Goal: Task Accomplishment & Management: Use online tool/utility

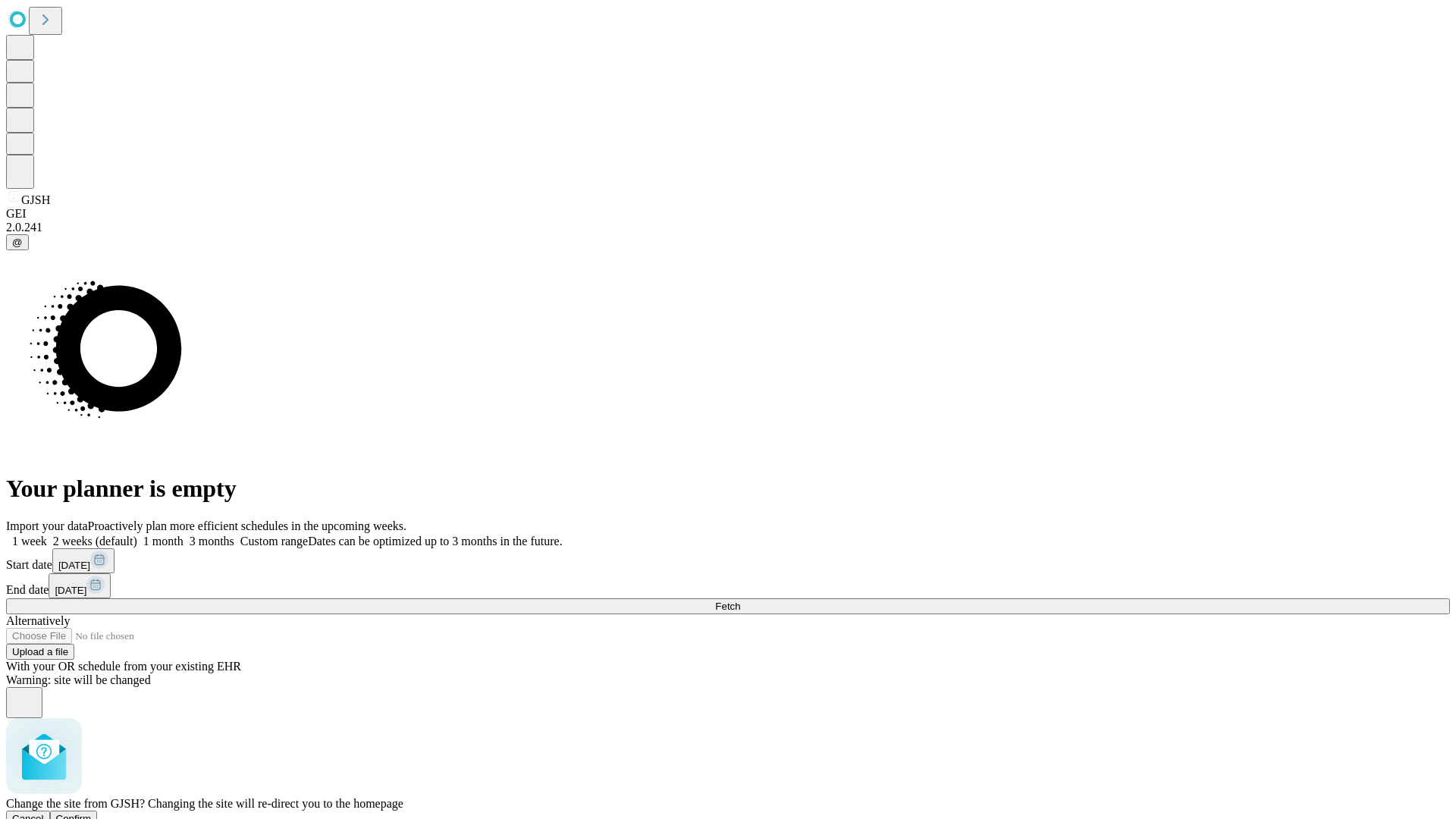
click at [92, 813] on span "Confirm" at bounding box center [74, 819] width 36 height 12
click at [184, 535] on label "1 month" at bounding box center [161, 542] width 46 height 13
click at [740, 600] on span "Fetch" at bounding box center [728, 606] width 25 height 12
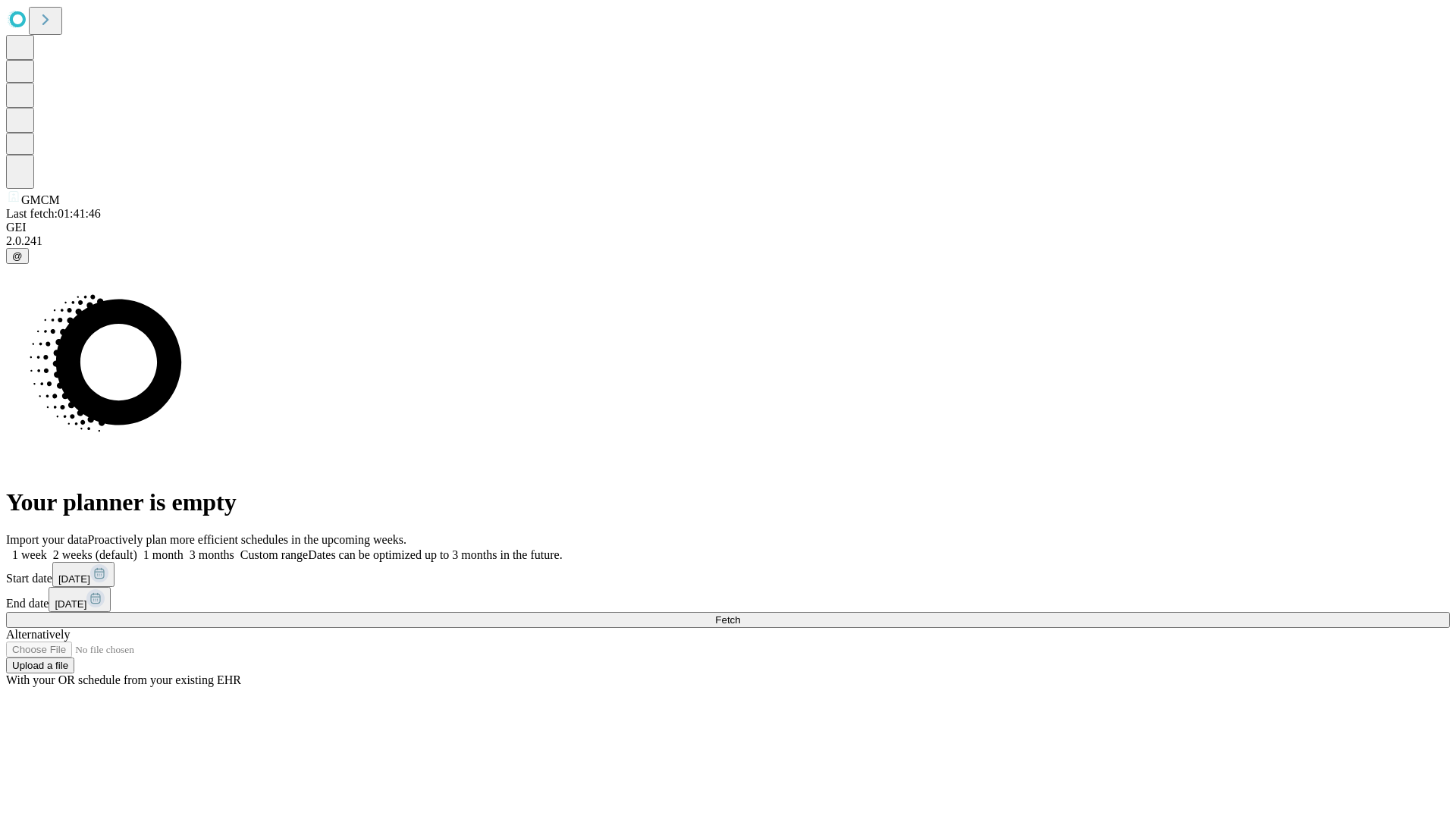
click at [184, 548] on label "1 month" at bounding box center [161, 555] width 46 height 13
click at [740, 614] on span "Fetch" at bounding box center [728, 620] width 25 height 12
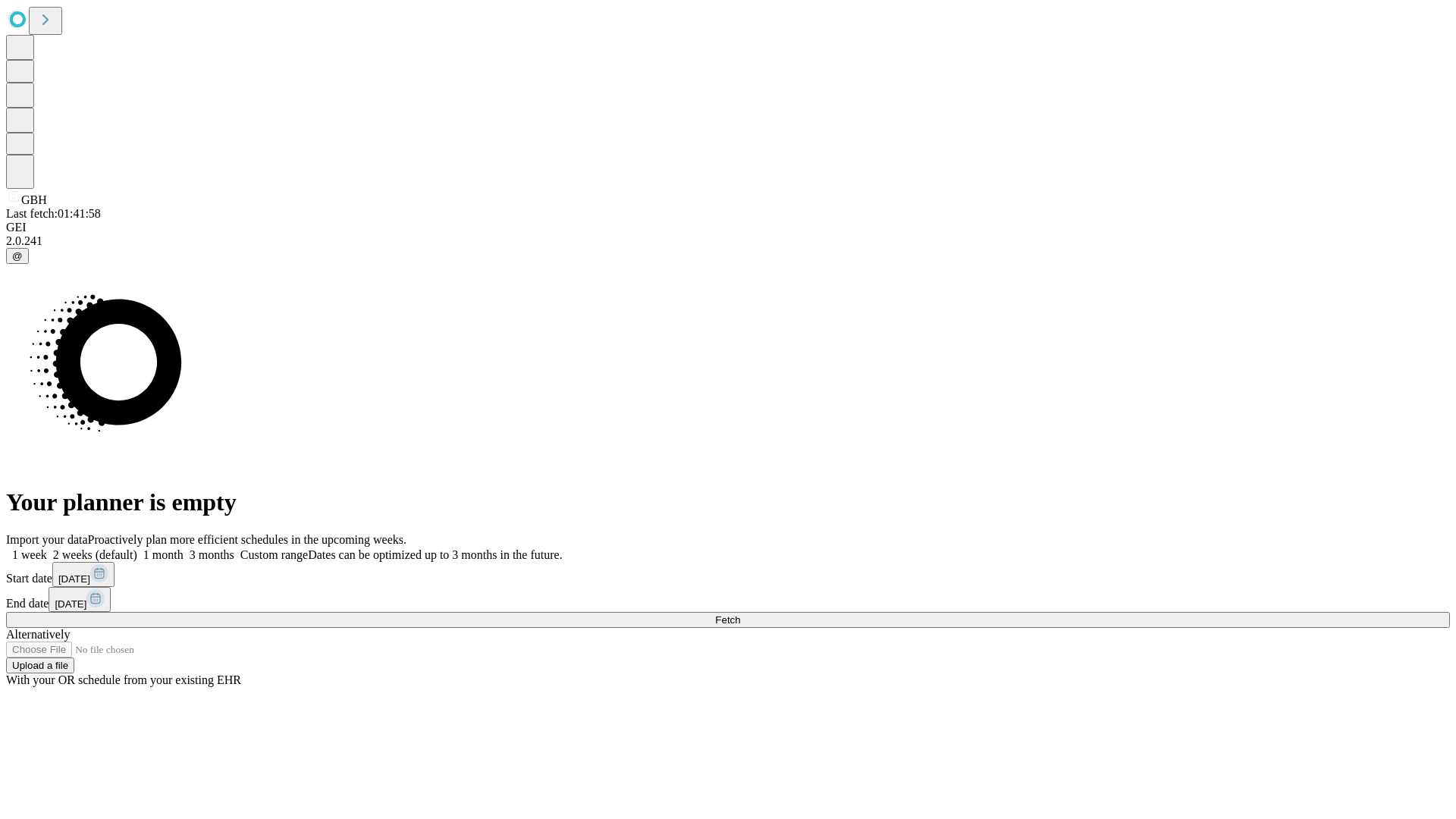
click at [184, 548] on label "1 month" at bounding box center [161, 555] width 46 height 13
click at [740, 614] on span "Fetch" at bounding box center [728, 620] width 25 height 12
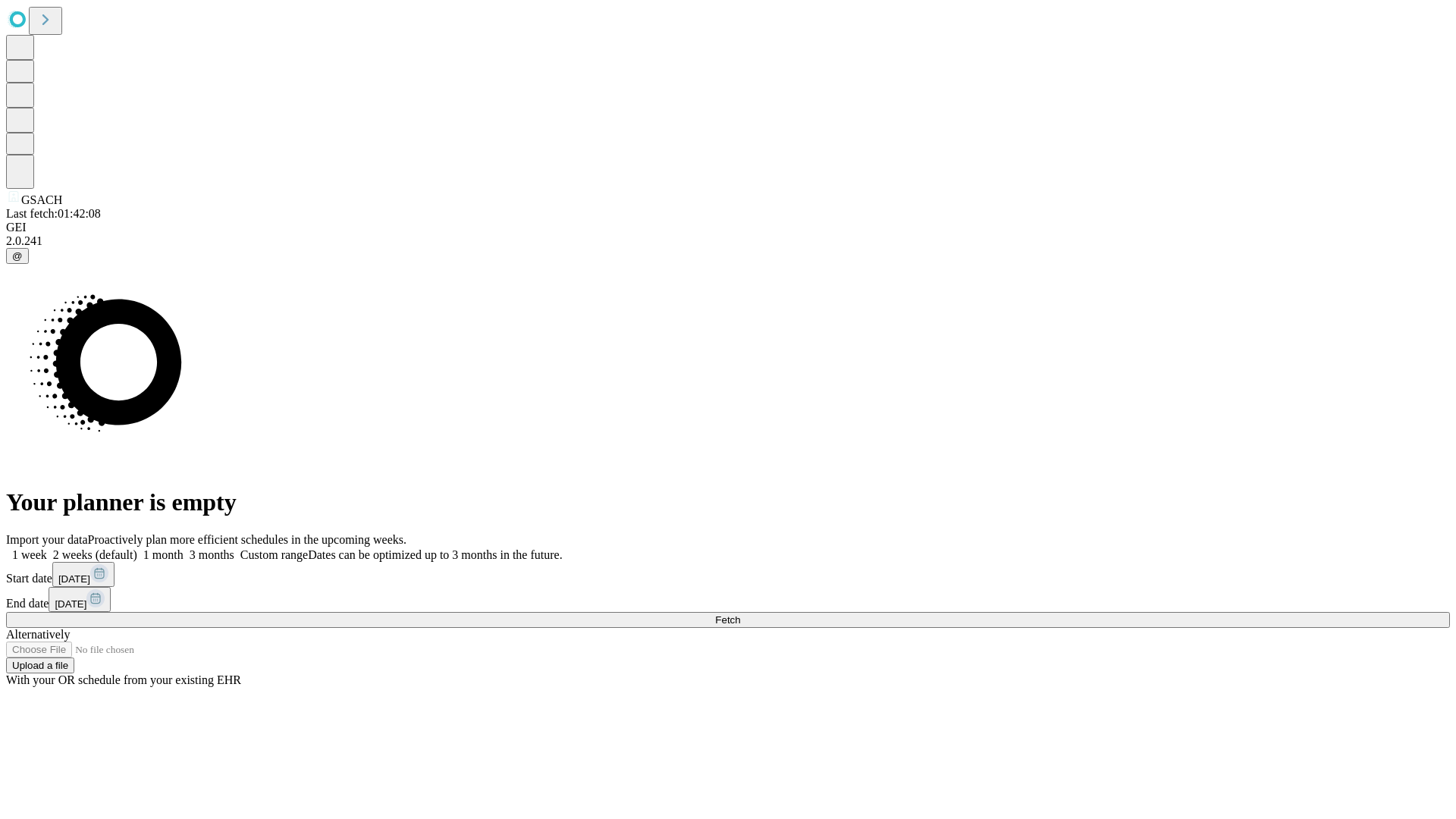
click at [184, 548] on label "1 month" at bounding box center [161, 555] width 46 height 13
click at [740, 614] on span "Fetch" at bounding box center [728, 620] width 25 height 12
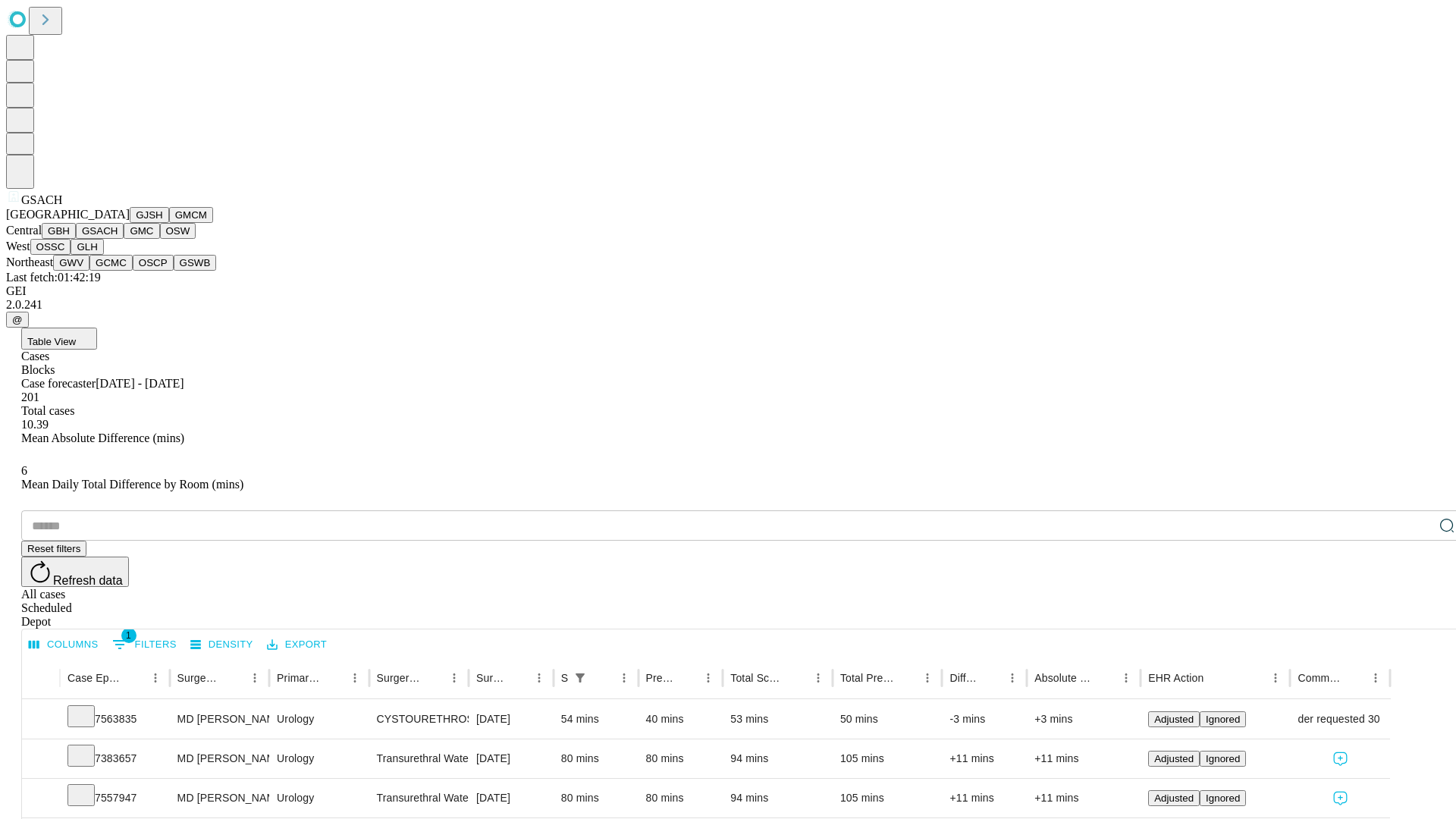
click at [123, 238] on button "GMC" at bounding box center [141, 230] width 36 height 16
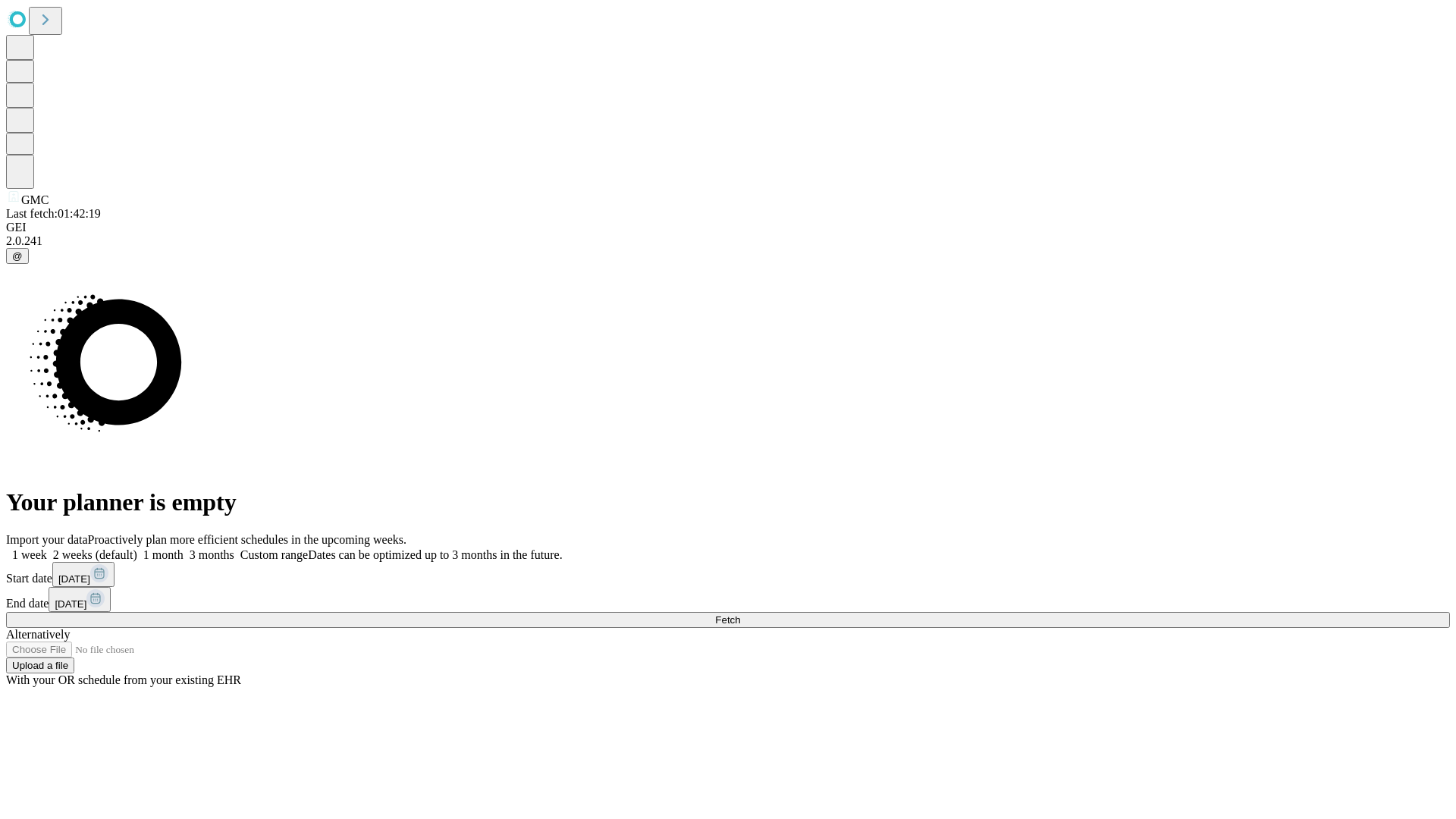
click at [184, 548] on label "1 month" at bounding box center [161, 555] width 46 height 13
click at [740, 614] on span "Fetch" at bounding box center [728, 620] width 25 height 12
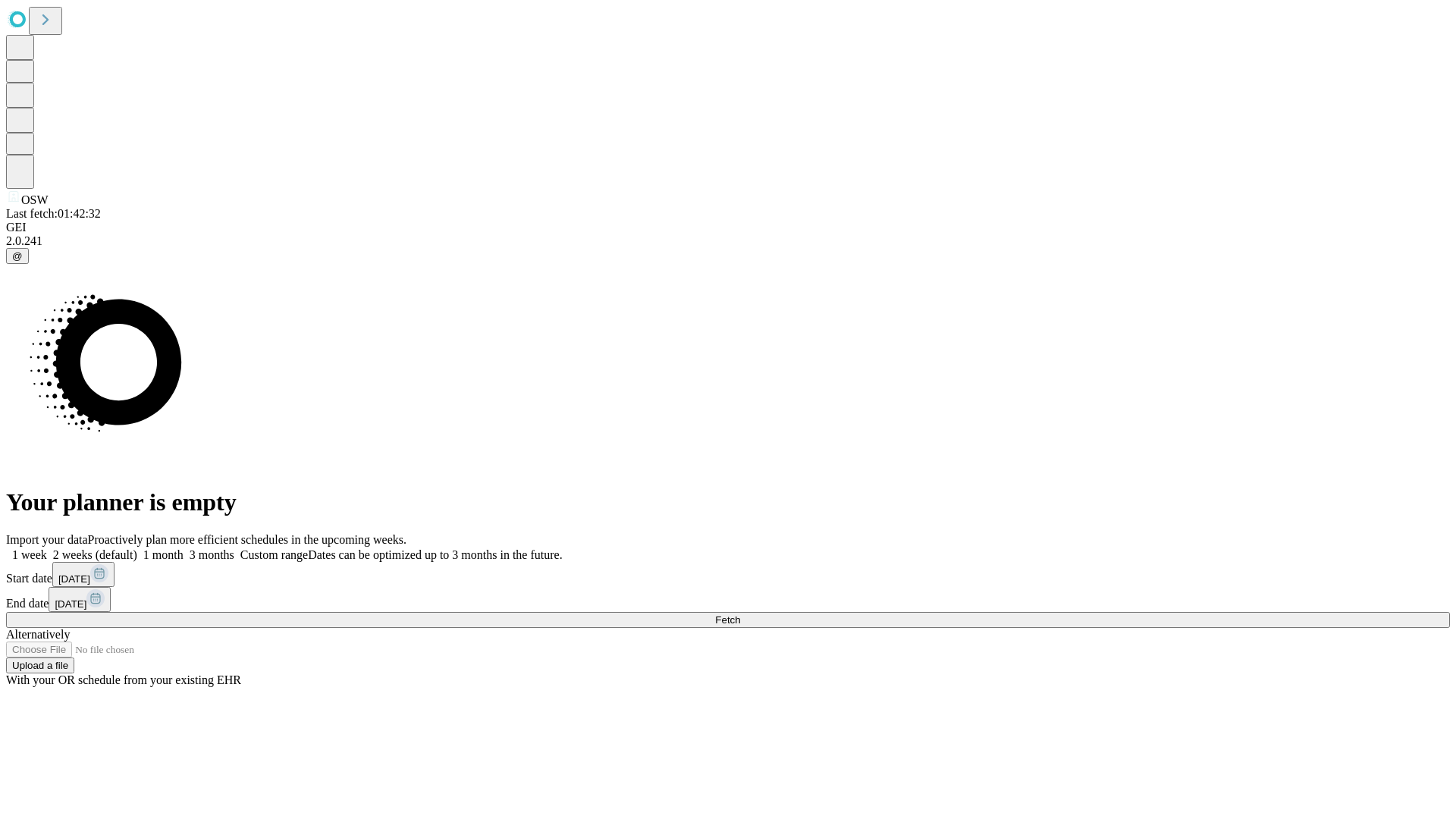
click at [184, 548] on label "1 month" at bounding box center [161, 555] width 46 height 13
click at [740, 614] on span "Fetch" at bounding box center [728, 620] width 25 height 12
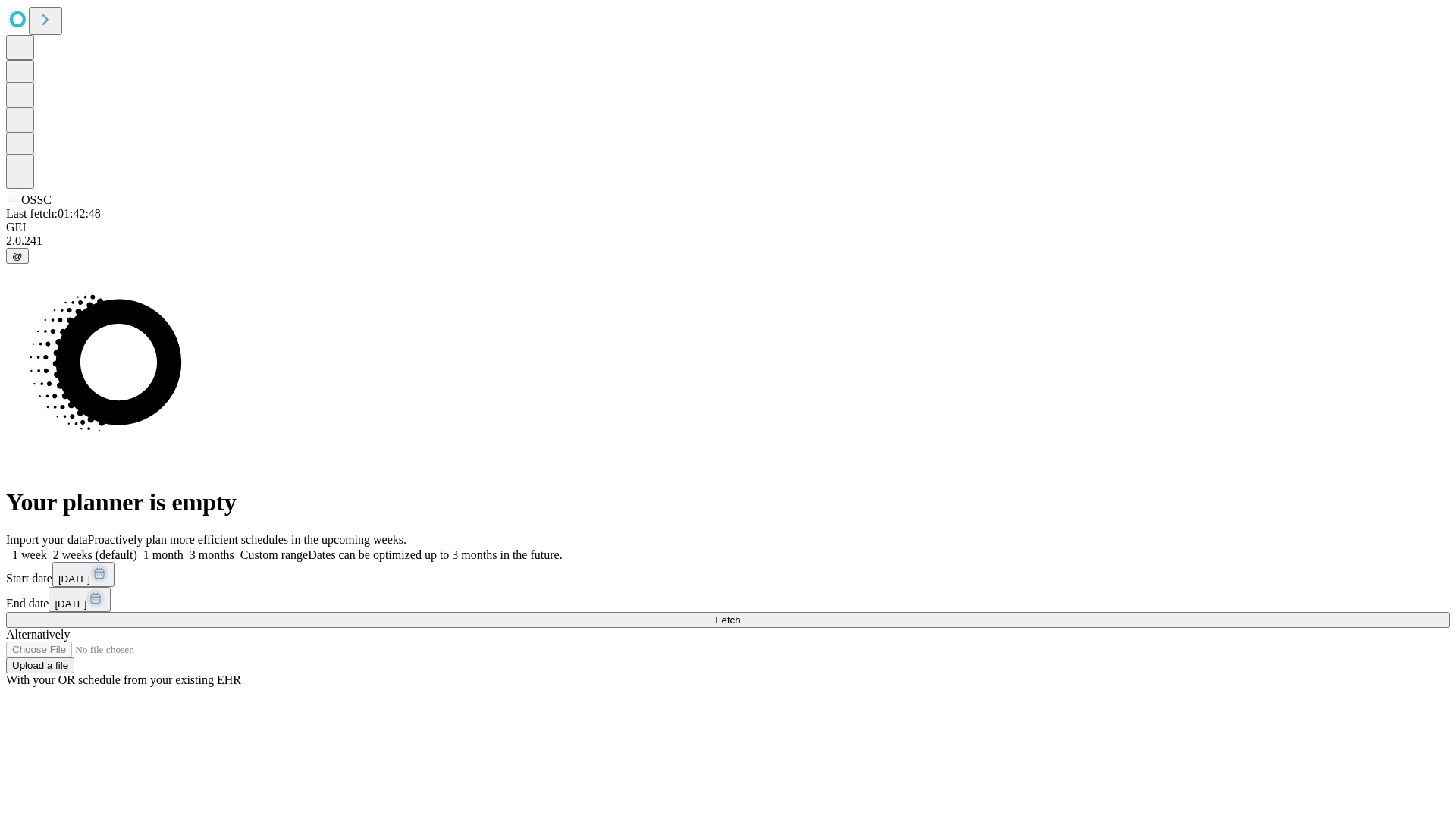
click at [184, 548] on label "1 month" at bounding box center [161, 555] width 46 height 13
click at [740, 614] on span "Fetch" at bounding box center [728, 620] width 25 height 12
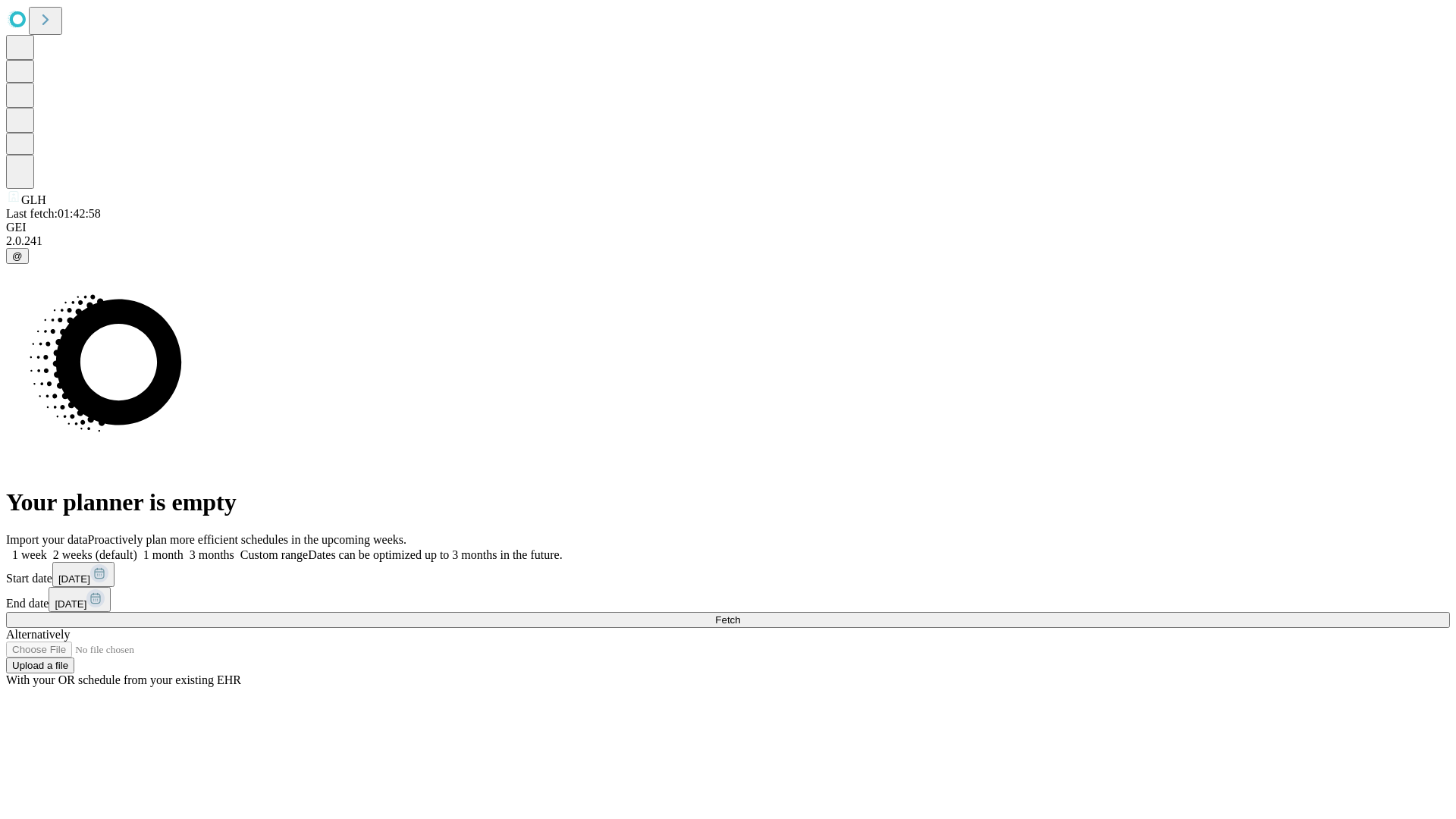
click at [740, 614] on span "Fetch" at bounding box center [728, 620] width 25 height 12
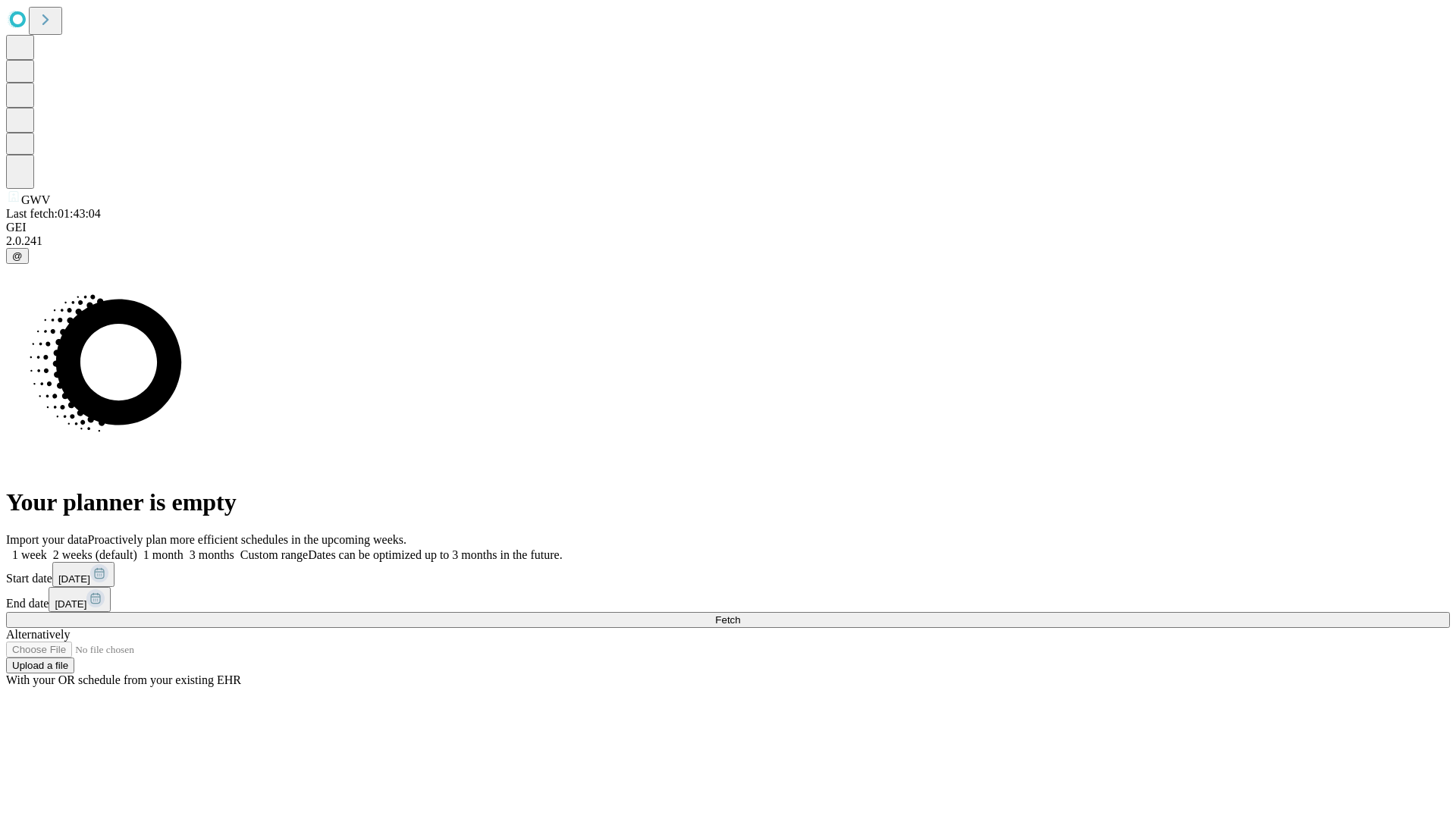
click at [740, 614] on span "Fetch" at bounding box center [728, 620] width 25 height 12
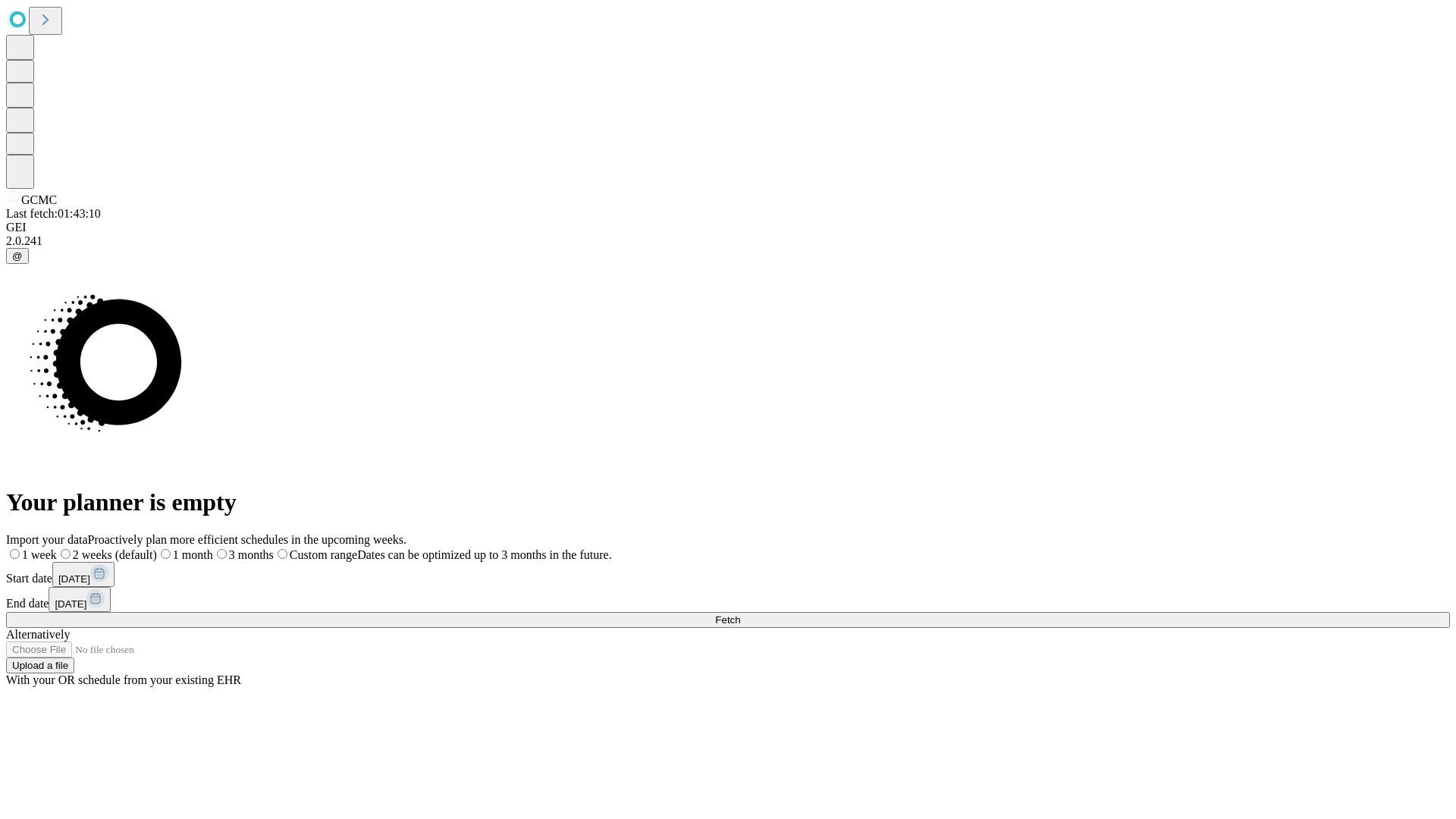
click at [740, 614] on span "Fetch" at bounding box center [728, 620] width 25 height 12
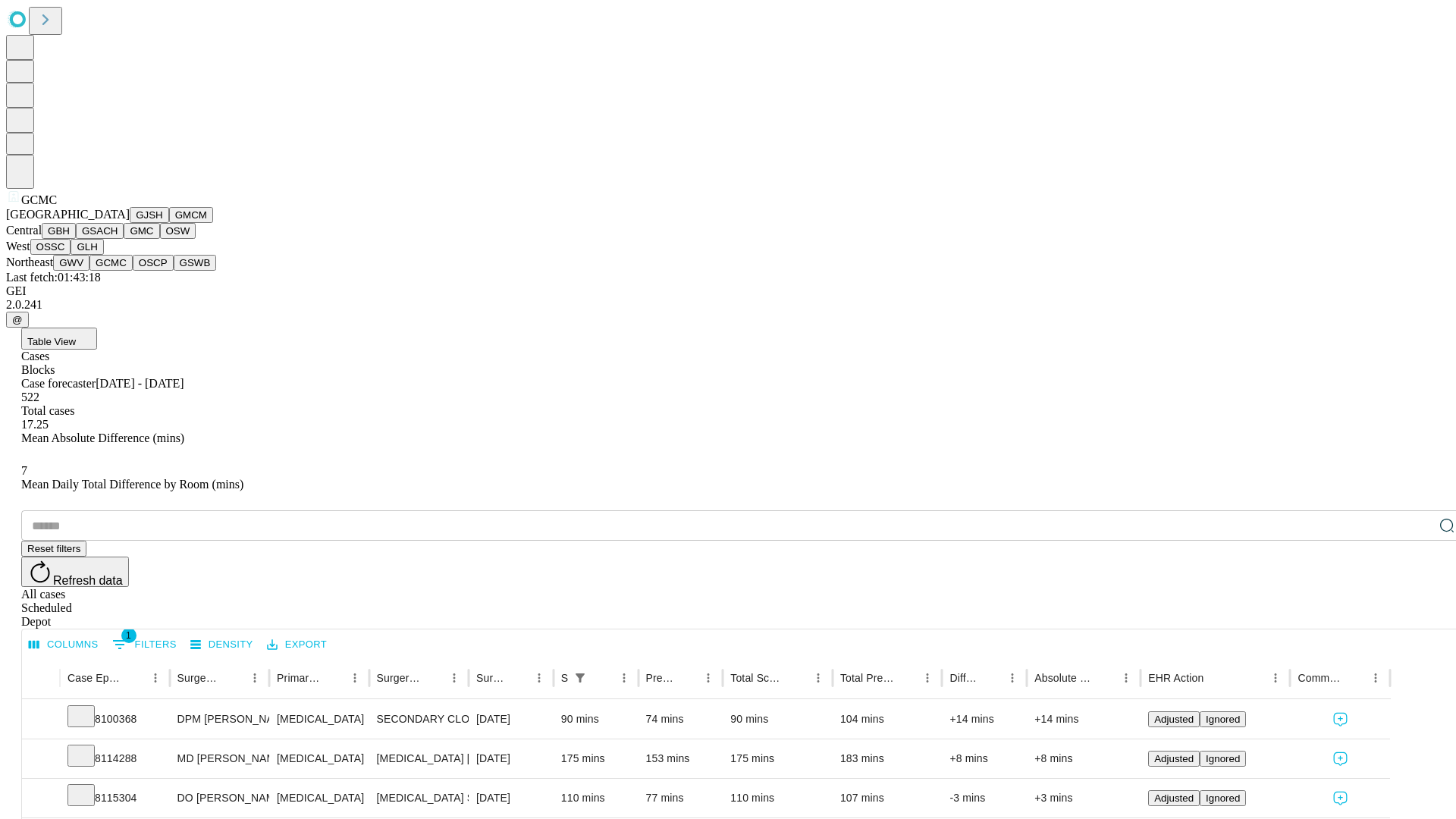
click at [133, 271] on button "OSCP" at bounding box center [152, 263] width 41 height 16
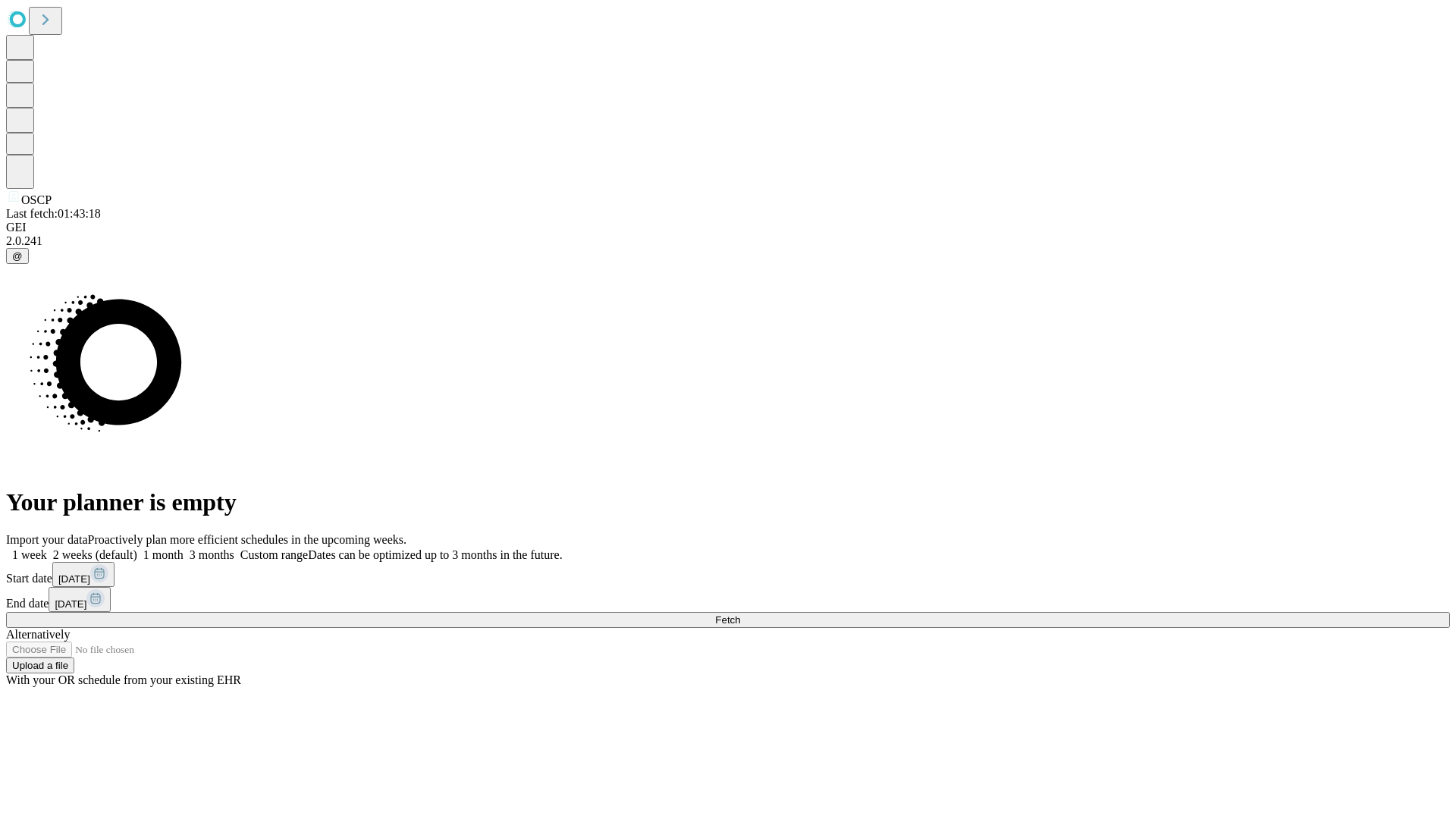
click at [184, 548] on label "1 month" at bounding box center [161, 555] width 46 height 13
click at [740, 614] on span "Fetch" at bounding box center [728, 620] width 25 height 12
